Goal: Check status: Check status

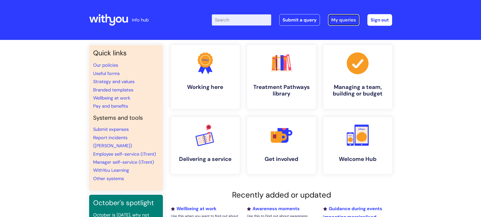
click at [340, 18] on link "My queries" at bounding box center [343, 20] width 31 height 12
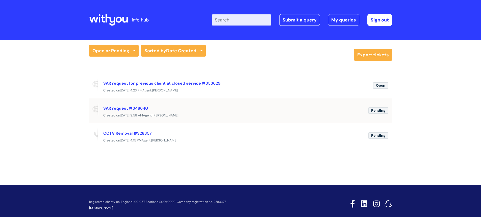
click at [185, 110] on div "SAR request #348640" at bounding box center [233, 108] width 261 height 8
click at [124, 108] on link "SAR request #348640" at bounding box center [125, 107] width 45 height 5
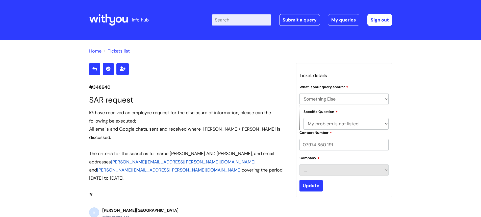
select select "Something Else"
select select "My problem is not listed"
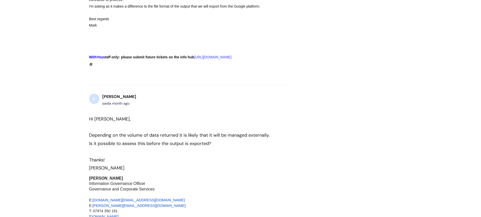
scroll to position [418, 0]
